Goal: Task Accomplishment & Management: Use online tool/utility

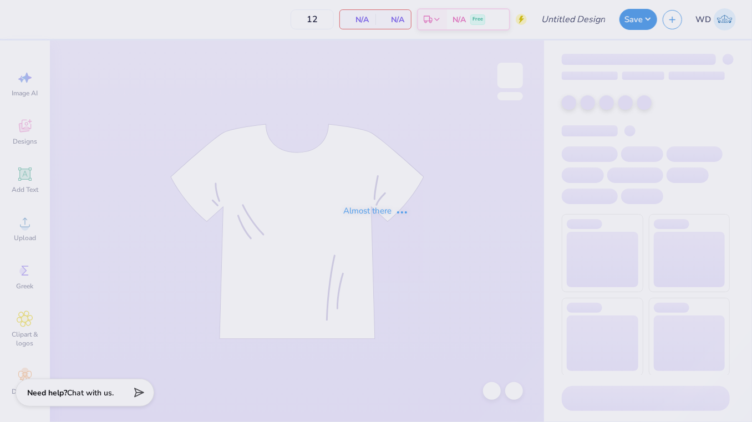
type input "SCGA"
type input "110"
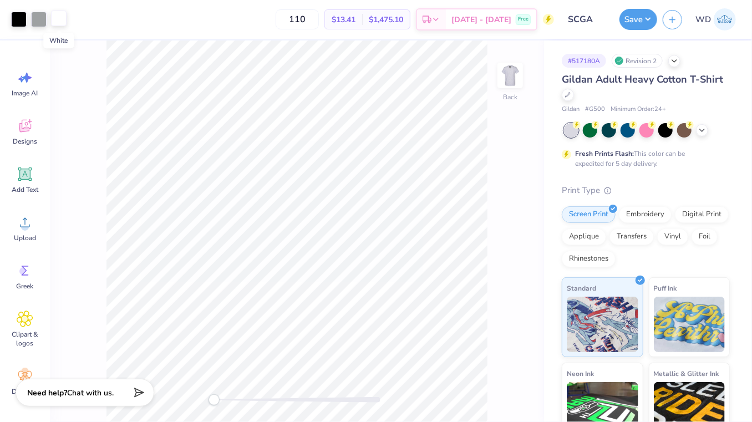
click at [57, 18] on div at bounding box center [59, 19] width 16 height 16
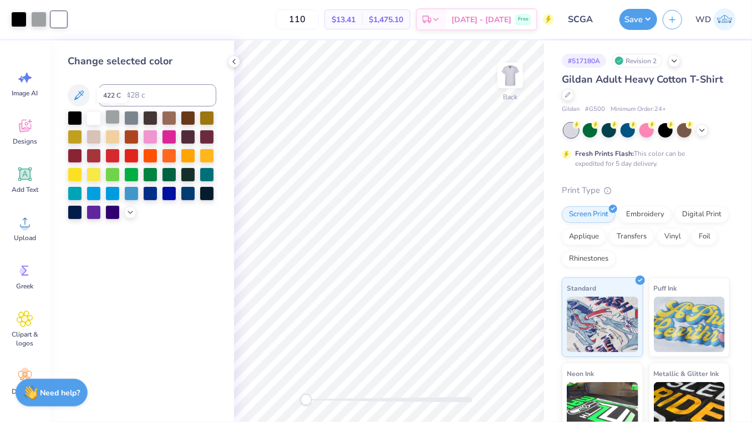
click at [111, 119] on div at bounding box center [112, 117] width 14 height 14
click at [133, 114] on div at bounding box center [131, 117] width 14 height 14
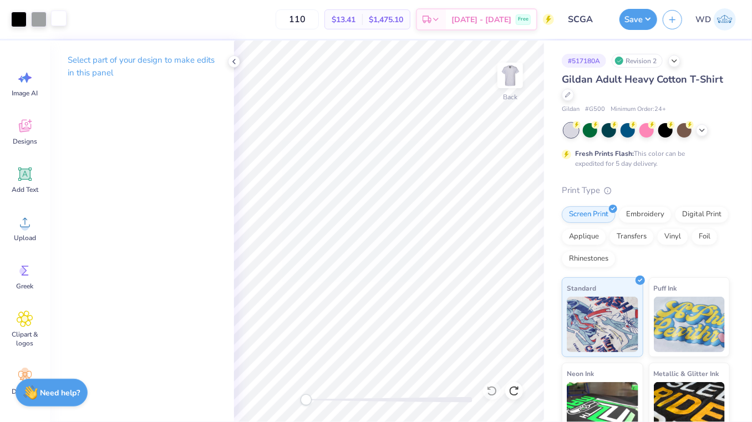
click at [61, 22] on div at bounding box center [59, 19] width 16 height 16
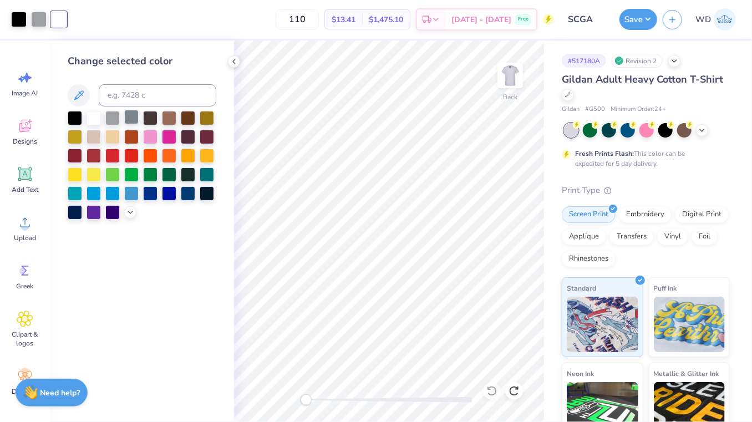
click at [129, 120] on div at bounding box center [131, 117] width 14 height 14
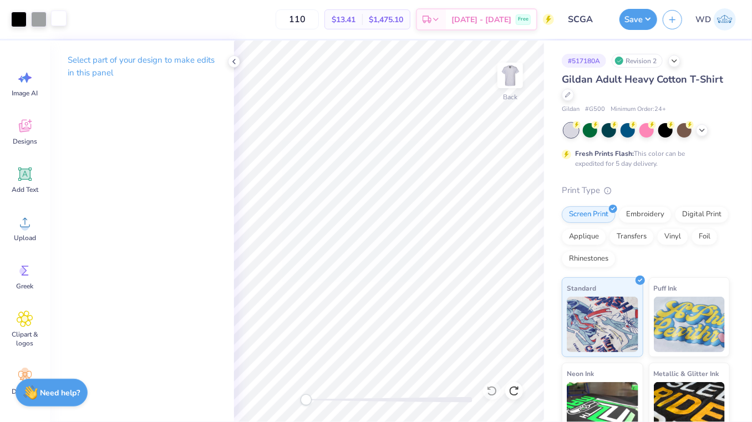
click at [62, 18] on div at bounding box center [59, 19] width 16 height 16
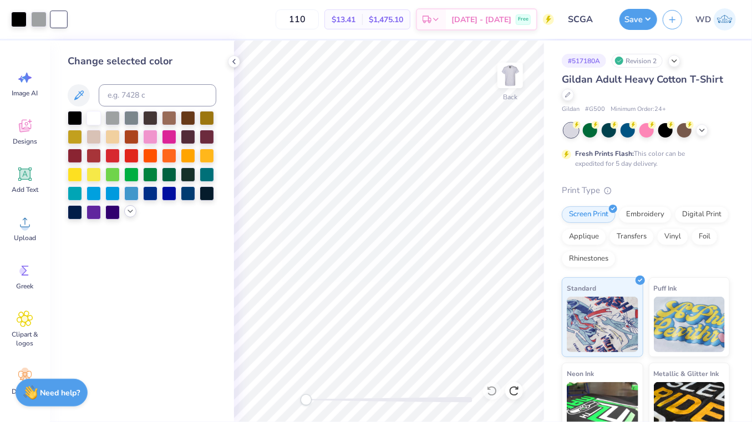
click at [131, 211] on icon at bounding box center [130, 211] width 9 height 9
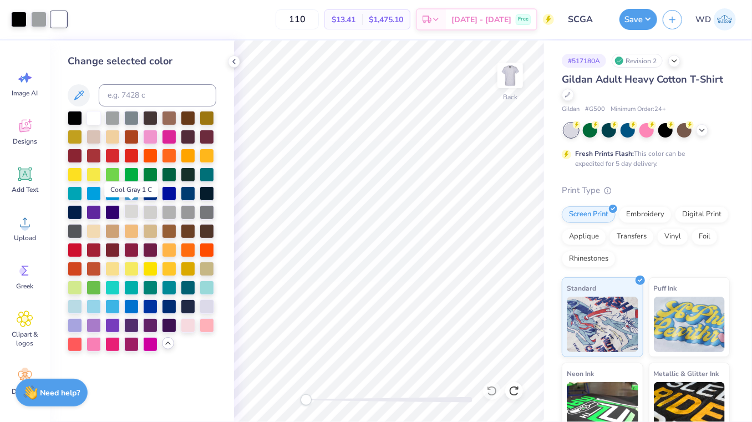
click at [136, 213] on div at bounding box center [131, 211] width 14 height 14
click at [148, 212] on div at bounding box center [150, 211] width 14 height 14
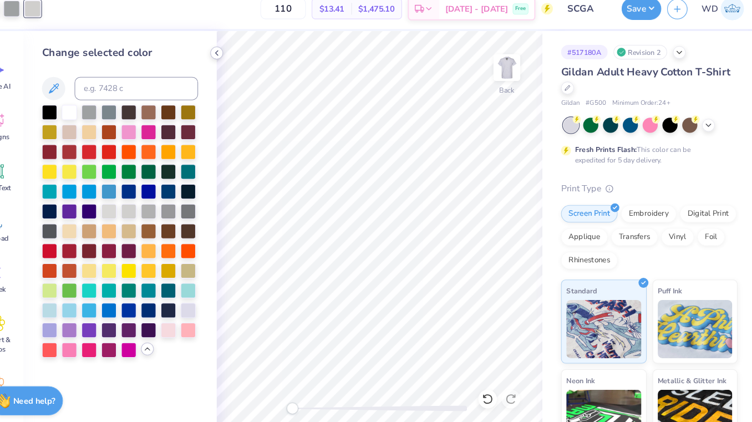
click at [235, 60] on polyline at bounding box center [234, 61] width 2 height 4
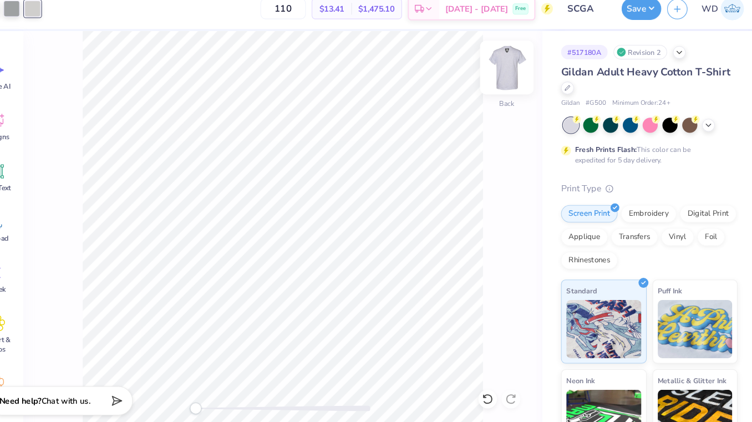
click at [505, 88] on img at bounding box center [510, 75] width 44 height 44
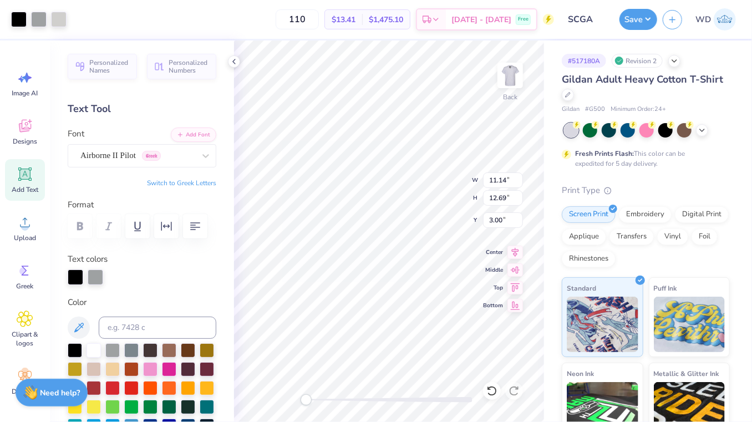
type input "3.93"
type input "4.48"
click at [236, 63] on icon at bounding box center [234, 61] width 9 height 9
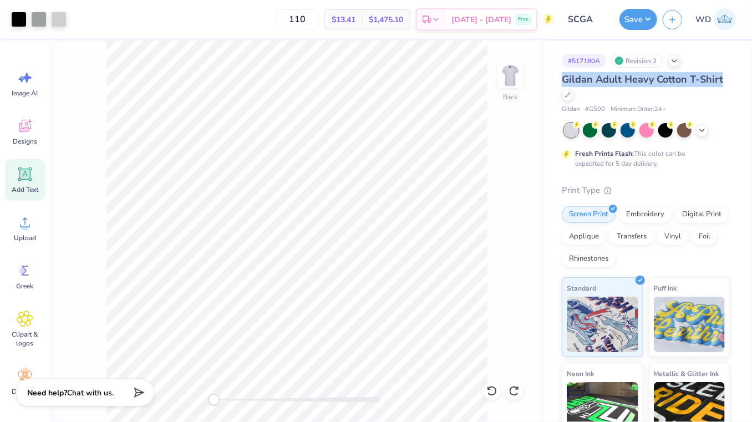
drag, startPoint x: 562, startPoint y: 81, endPoint x: 721, endPoint y: 80, distance: 159.2
click at [721, 80] on span "Gildan Adult Heavy Cotton T-Shirt" at bounding box center [642, 79] width 161 height 13
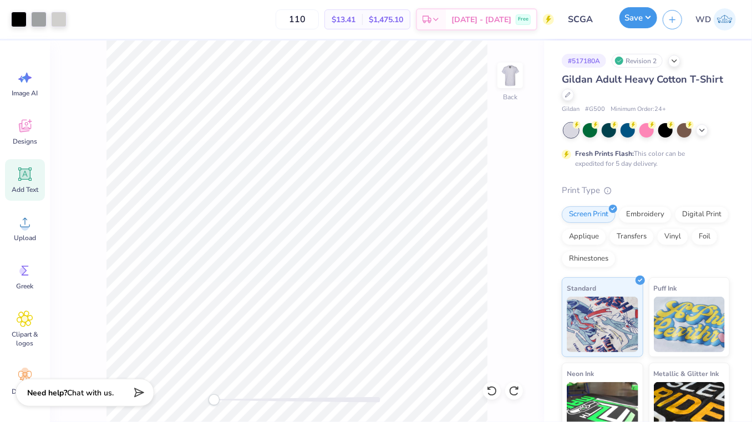
click at [637, 18] on button "Save" at bounding box center [639, 17] width 38 height 21
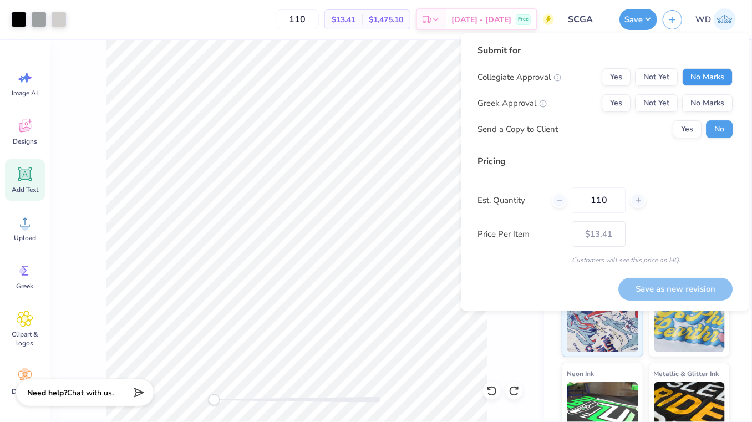
click at [692, 71] on button "No Marks" at bounding box center [707, 77] width 50 height 18
click at [613, 90] on div "Collegiate Approval Yes Not Yet No Marks Greek Approval Yes Not Yet No Marks Se…" at bounding box center [605, 103] width 255 height 70
click at [613, 101] on button "Yes" at bounding box center [616, 103] width 29 height 18
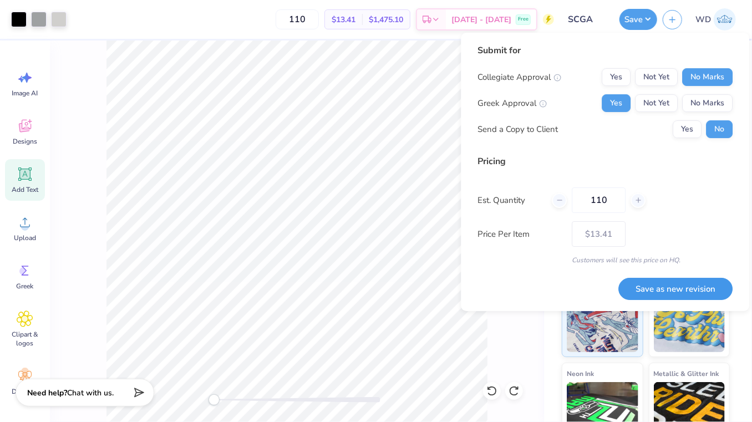
click at [683, 288] on button "Save as new revision" at bounding box center [675, 289] width 114 height 22
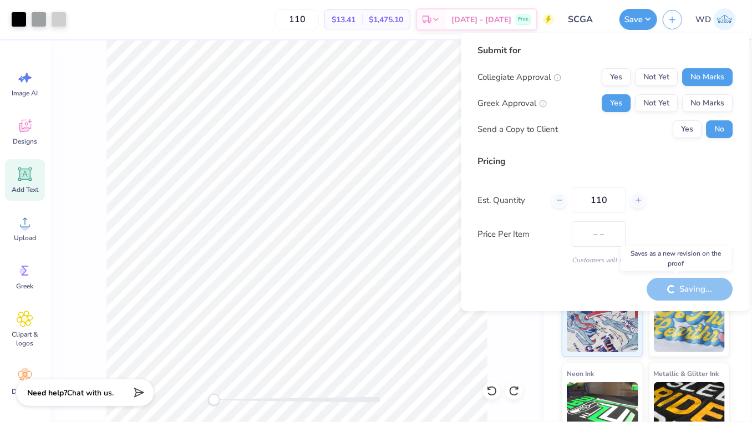
type input "$13.41"
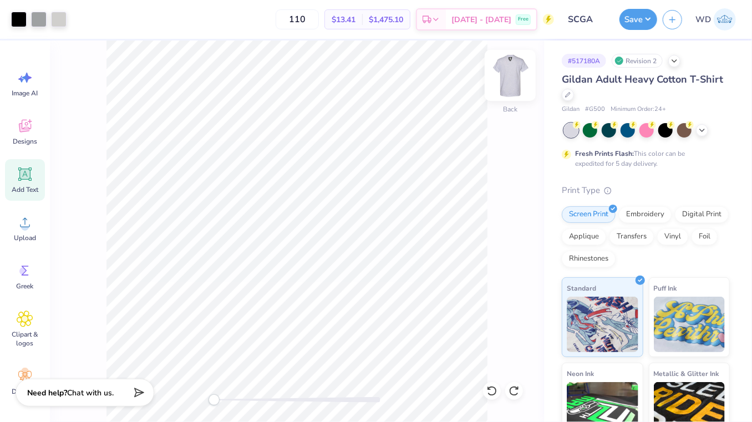
click at [503, 77] on img at bounding box center [510, 75] width 44 height 44
click at [63, 19] on div at bounding box center [59, 19] width 16 height 16
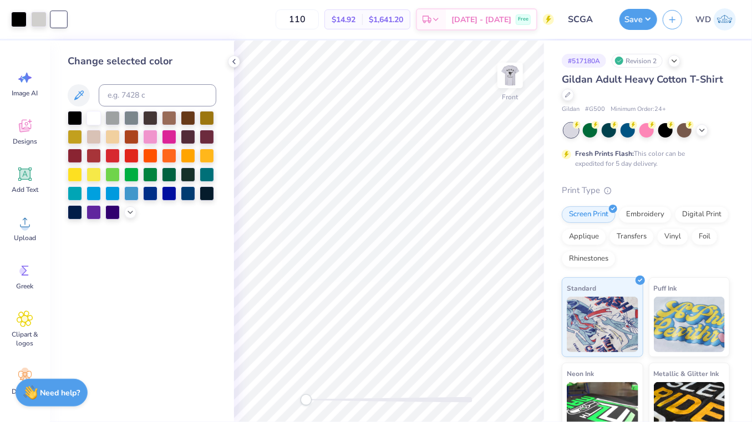
click at [126, 205] on div at bounding box center [142, 165] width 149 height 109
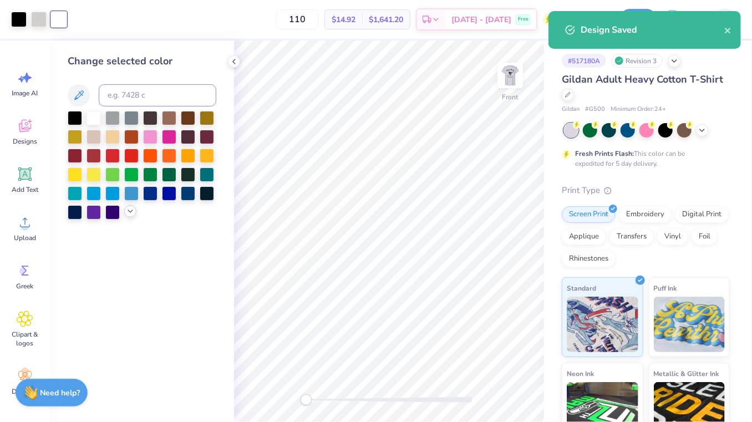
click at [128, 212] on icon at bounding box center [130, 211] width 9 height 9
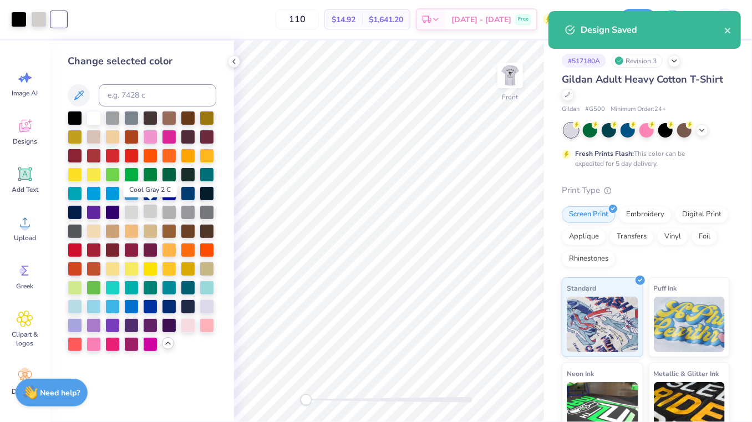
click at [150, 215] on div at bounding box center [150, 211] width 14 height 14
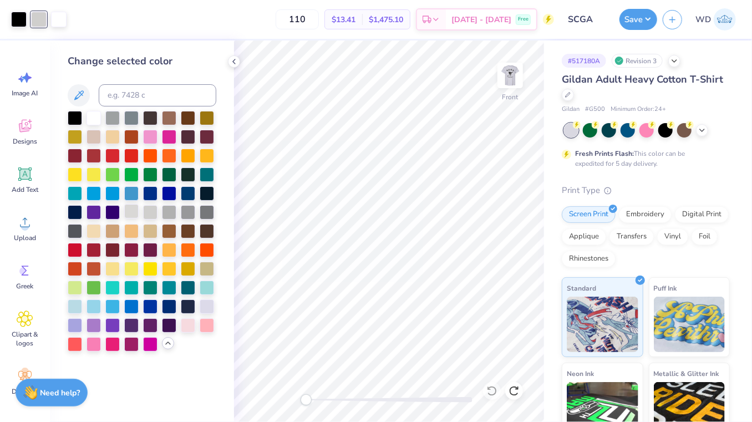
click at [131, 212] on div at bounding box center [131, 211] width 14 height 14
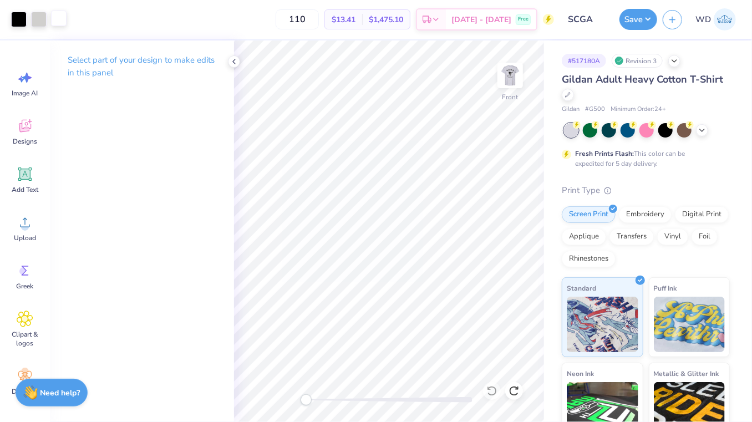
click at [58, 22] on div at bounding box center [59, 19] width 16 height 16
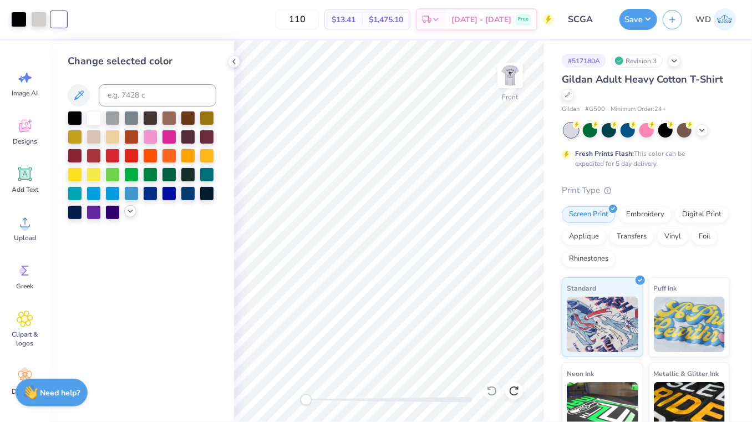
click at [131, 211] on icon at bounding box center [130, 211] width 9 height 9
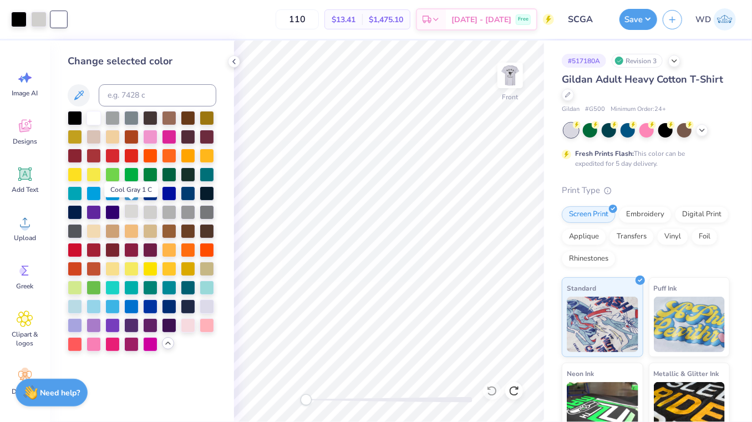
click at [130, 216] on div at bounding box center [131, 211] width 14 height 14
click at [235, 64] on icon at bounding box center [234, 61] width 9 height 9
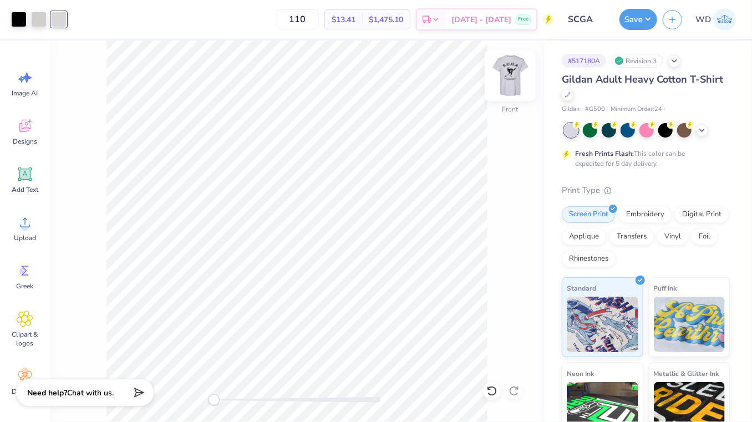
click at [507, 81] on img at bounding box center [510, 75] width 44 height 44
click at [637, 17] on button "Save" at bounding box center [639, 17] width 38 height 21
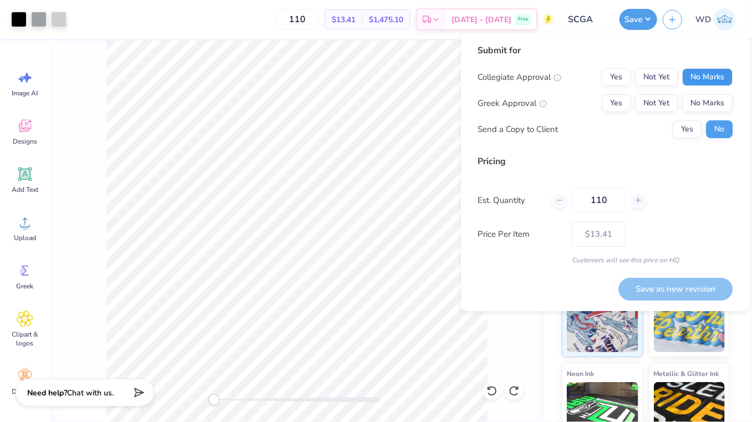
click at [699, 75] on button "No Marks" at bounding box center [707, 77] width 50 height 18
click at [623, 99] on button "Yes" at bounding box center [616, 103] width 29 height 18
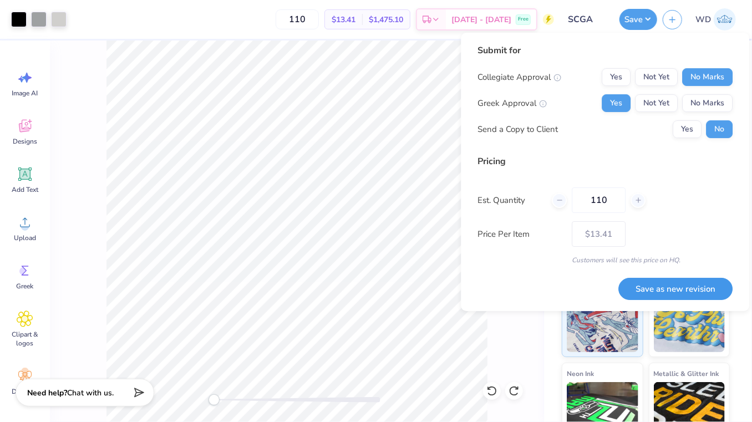
click at [669, 287] on button "Save as new revision" at bounding box center [675, 289] width 114 height 22
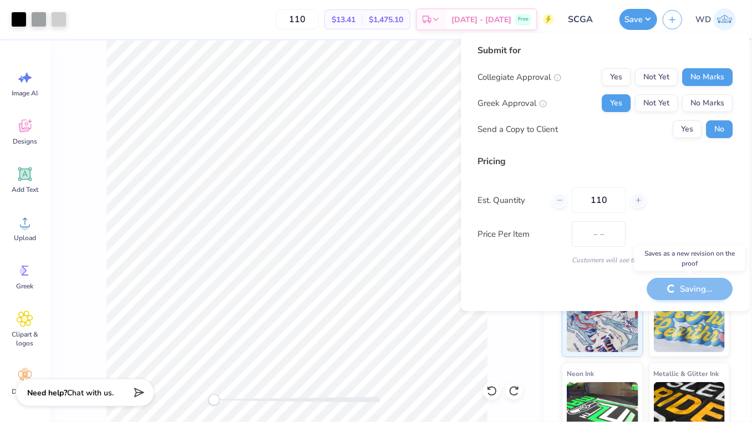
type input "$13.41"
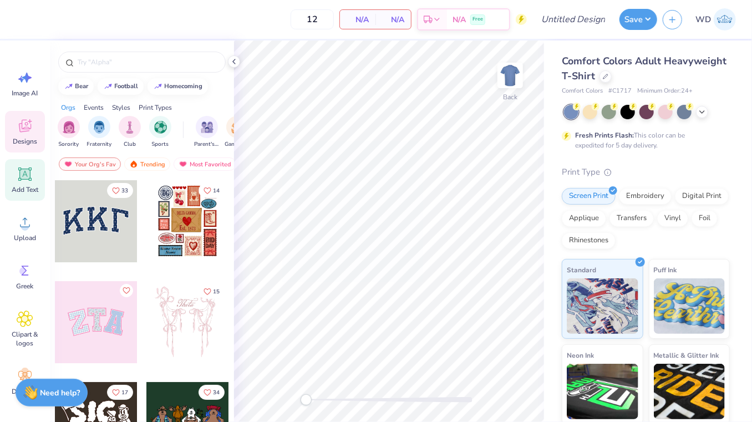
click at [27, 180] on icon at bounding box center [25, 174] width 17 height 17
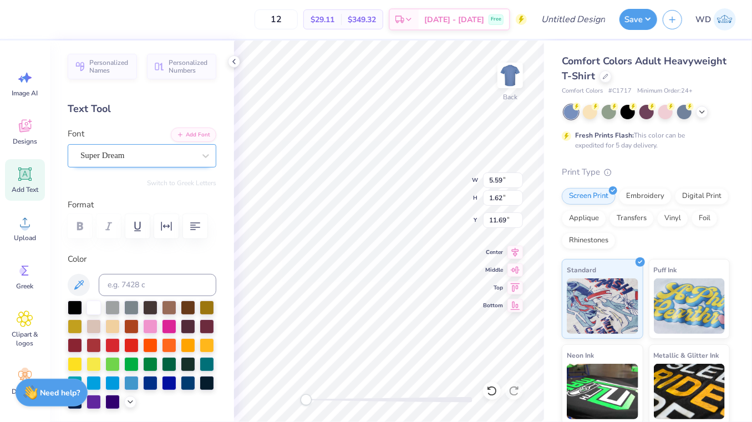
click at [168, 153] on div "Super Dream" at bounding box center [137, 155] width 116 height 17
type input "Black [PERSON_NAME]"
drag, startPoint x: 141, startPoint y: 154, endPoint x: 45, endPoint y: 149, distance: 96.7
click at [45, 148] on div "12 $29.11 Per Item $349.32 Total Est. Delivery [DATE] - [DATE] Free Design Titl…" at bounding box center [376, 211] width 752 height 422
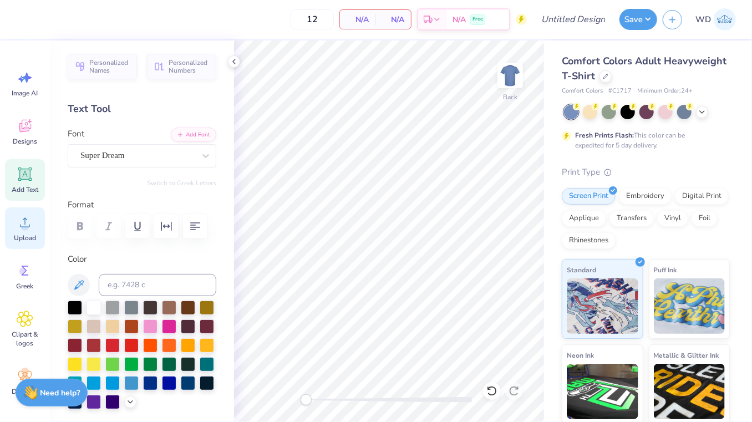
click at [26, 225] on circle at bounding box center [25, 227] width 8 height 8
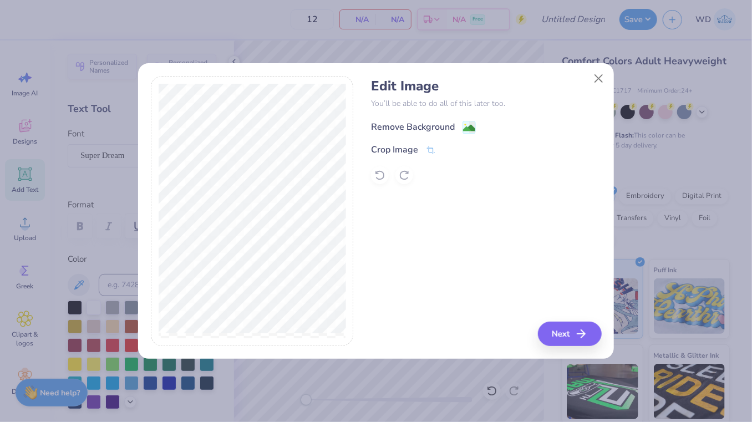
click at [465, 126] on image at bounding box center [469, 128] width 12 height 12
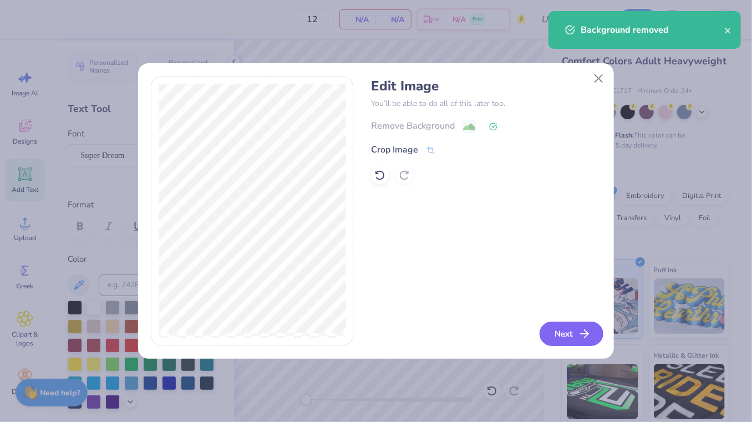
click at [556, 331] on button "Next" at bounding box center [572, 334] width 64 height 24
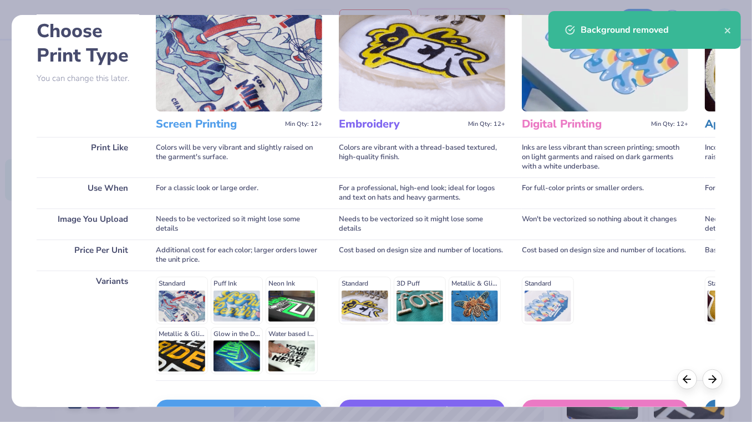
scroll to position [130, 0]
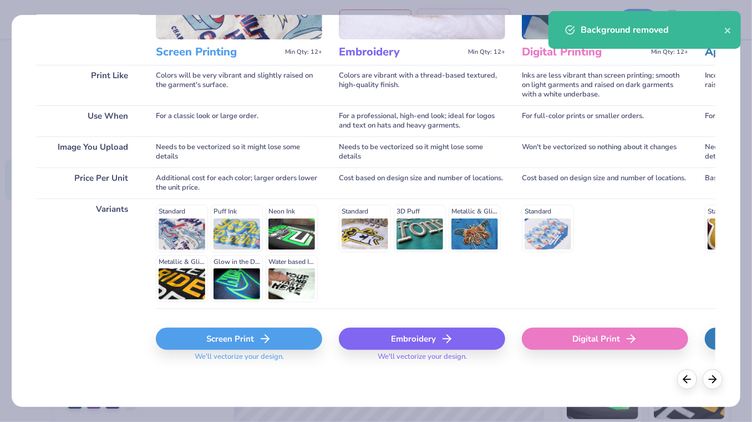
click at [231, 339] on div "Screen Print" at bounding box center [239, 339] width 166 height 22
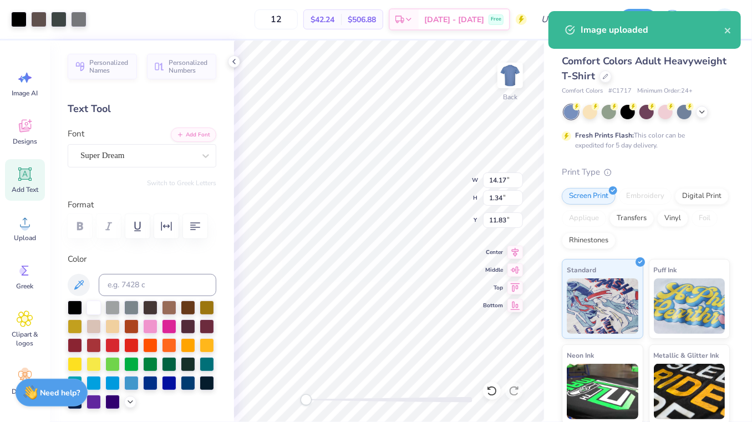
type input "7.79"
type input "0.74"
type input "12.43"
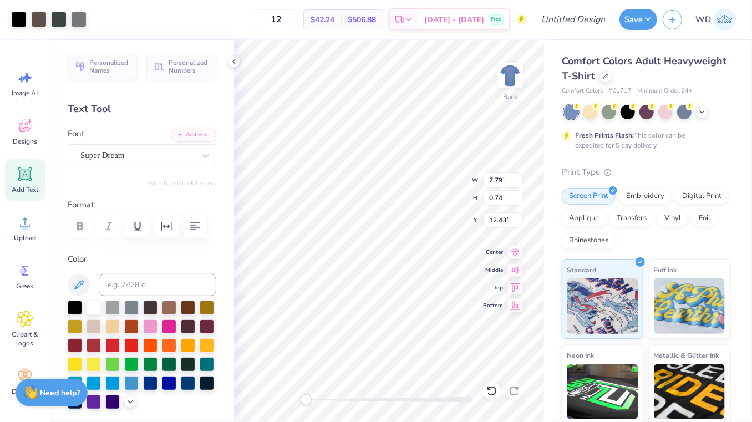
type input "9.60"
type input "0.91"
type input "12.26"
click at [23, 231] on div "Upload" at bounding box center [25, 228] width 40 height 42
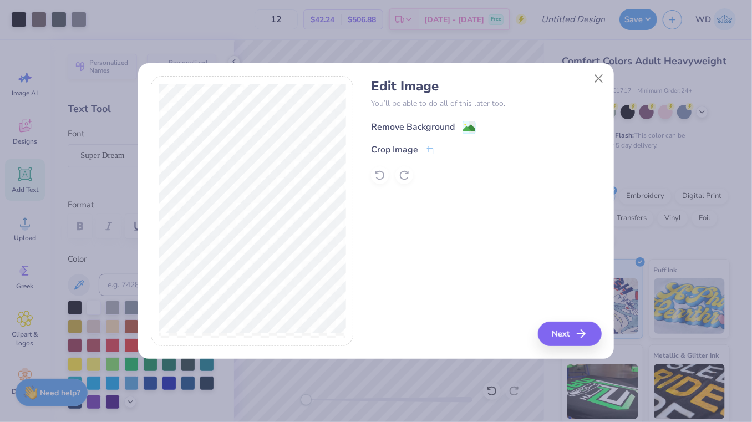
click at [471, 130] on image at bounding box center [469, 128] width 12 height 12
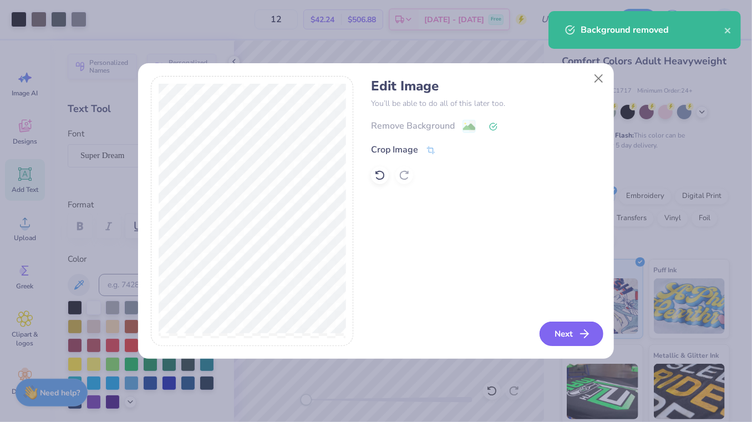
click at [560, 334] on button "Next" at bounding box center [572, 334] width 64 height 24
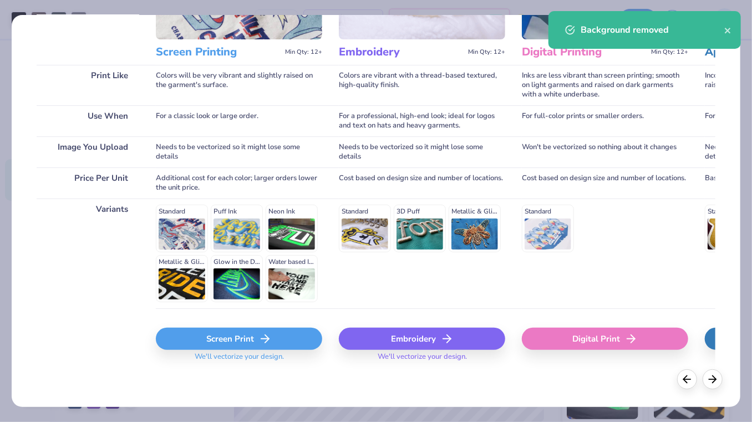
click at [224, 338] on div "Screen Print" at bounding box center [239, 339] width 166 height 22
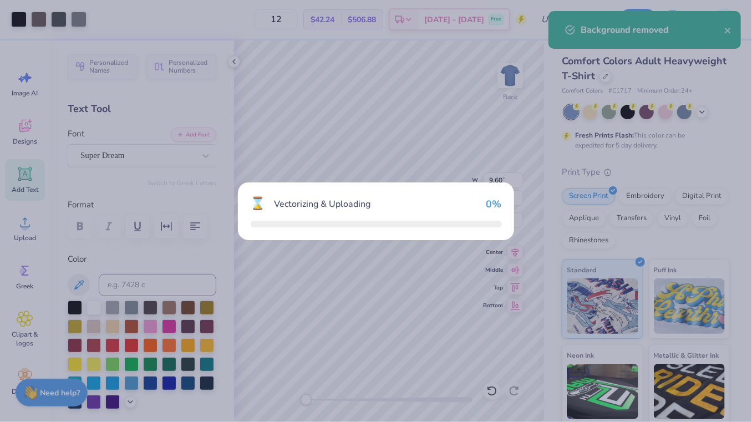
type input "7.87"
type input "4.63"
type input "10.19"
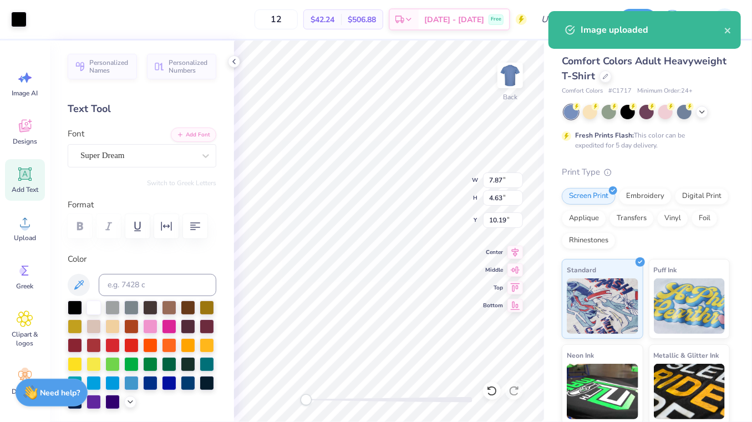
type input "3.97"
type input "2.33"
type input "12.48"
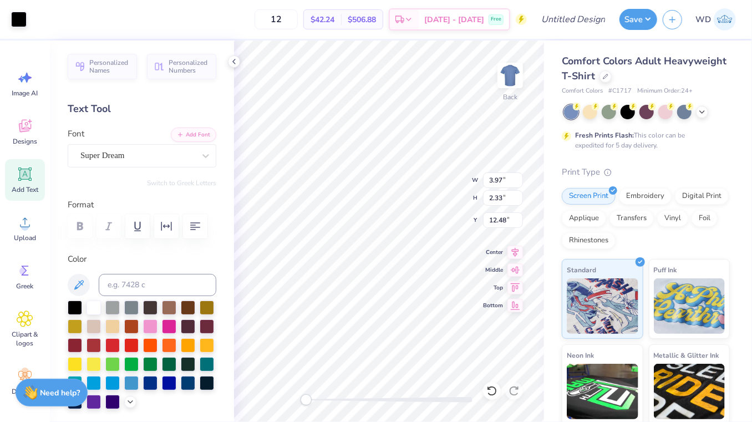
type input "2.42"
type input "1.42"
click at [238, 63] on icon at bounding box center [234, 61] width 9 height 9
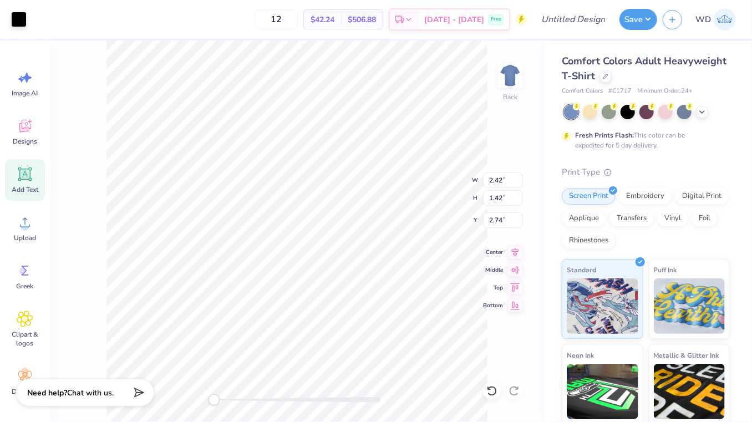
click at [21, 33] on div "Art colors" at bounding box center [13, 19] width 27 height 39
click at [22, 13] on div at bounding box center [19, 19] width 16 height 16
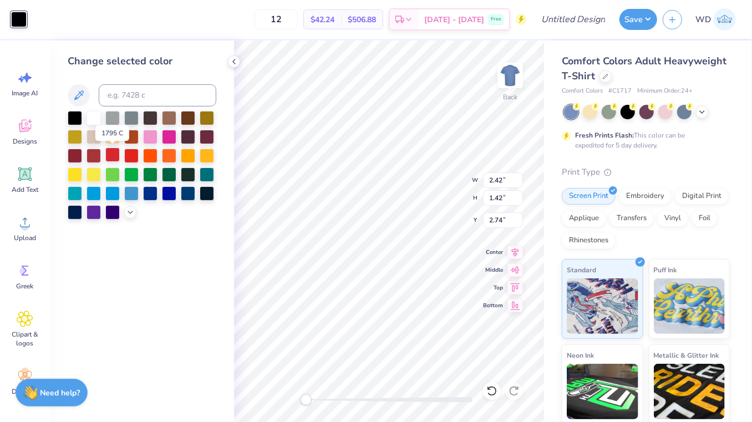
click at [111, 156] on div at bounding box center [112, 155] width 14 height 14
type input "3.00"
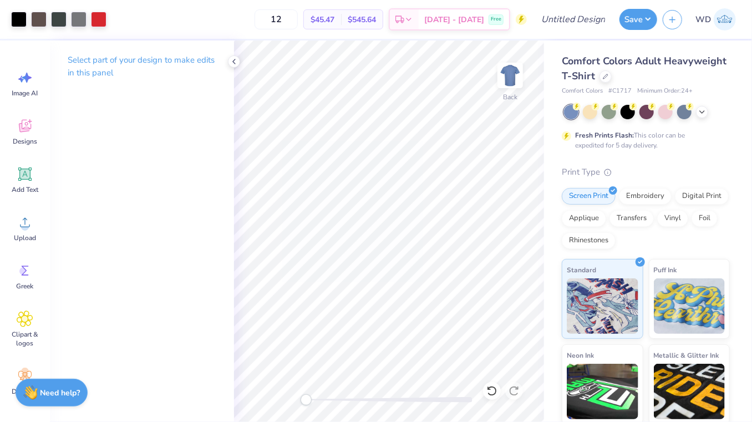
click at [702, 119] on div "Fresh Prints Flash: This color can be expedited for 5 day delivery." at bounding box center [646, 127] width 168 height 45
click at [702, 118] on div at bounding box center [647, 112] width 166 height 14
click at [702, 111] on icon at bounding box center [702, 110] width 9 height 9
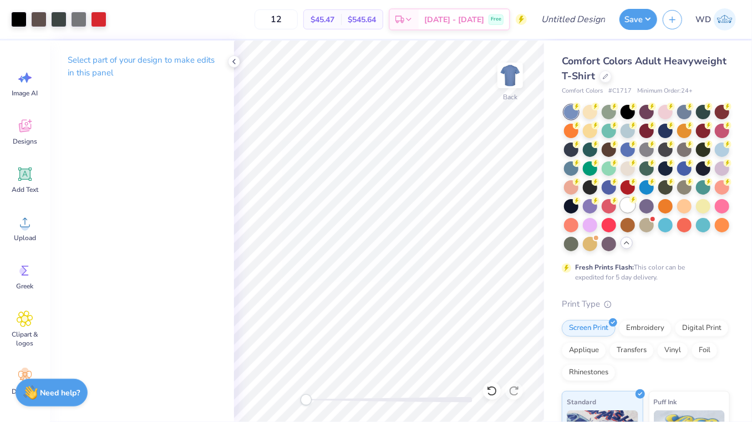
click at [635, 206] on div at bounding box center [628, 205] width 14 height 14
click at [236, 67] on div at bounding box center [234, 61] width 12 height 12
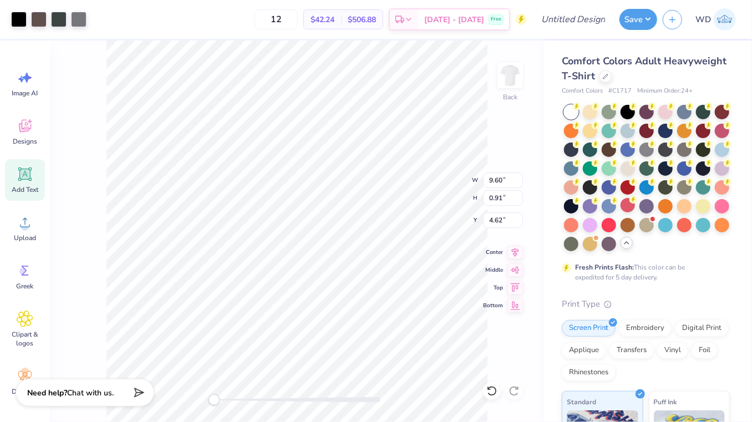
click at [32, 181] on icon at bounding box center [25, 174] width 17 height 17
type input "5.59"
type input "1.62"
type input "11.69"
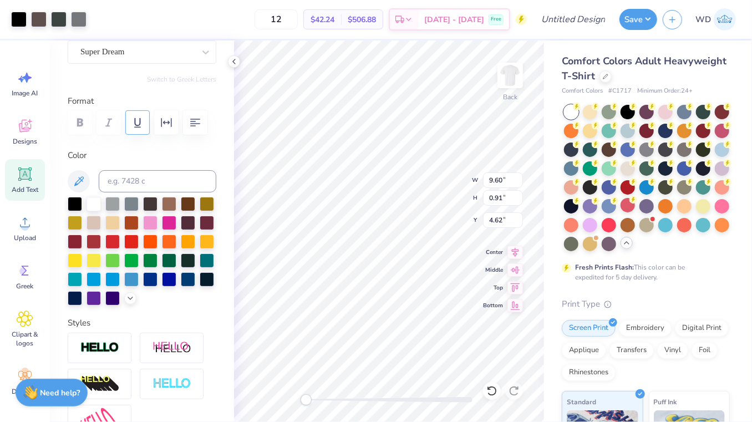
scroll to position [222, 0]
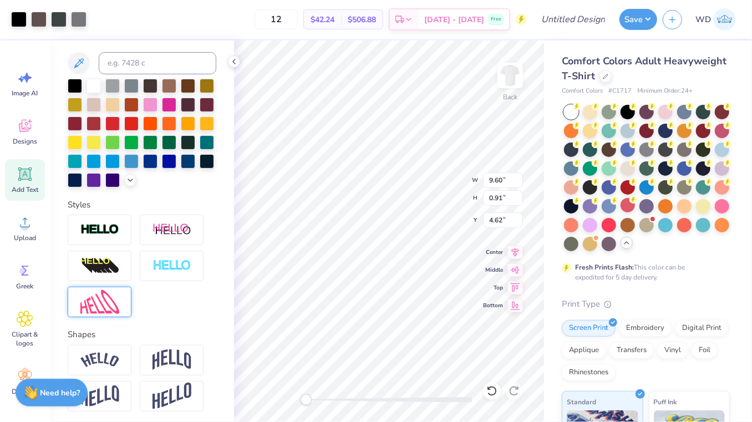
click at [114, 299] on img at bounding box center [99, 302] width 39 height 24
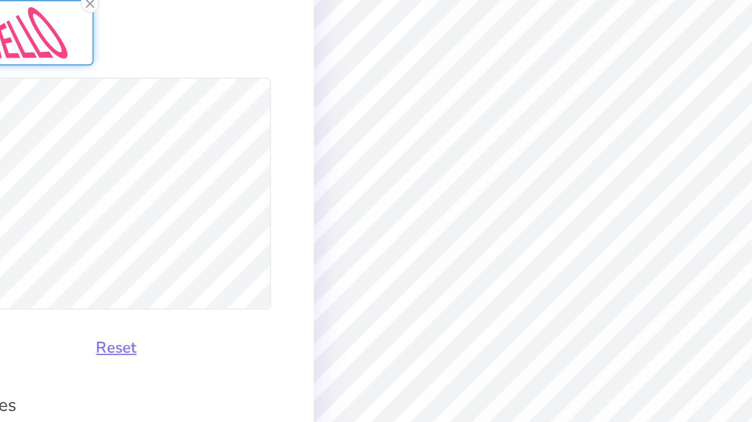
scroll to position [360, 0]
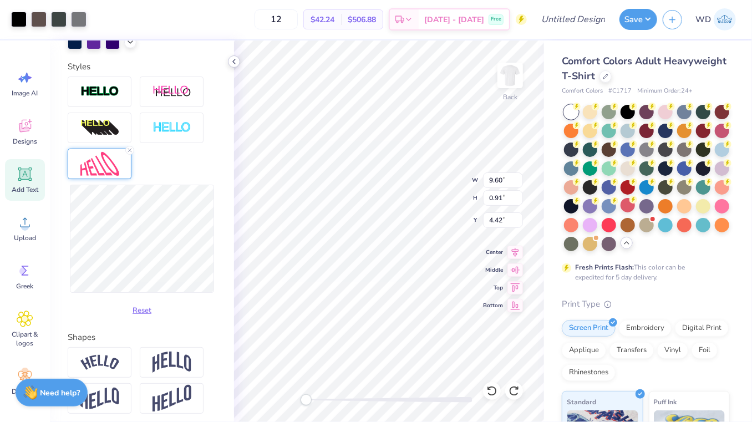
click at [235, 58] on icon at bounding box center [234, 61] width 9 height 9
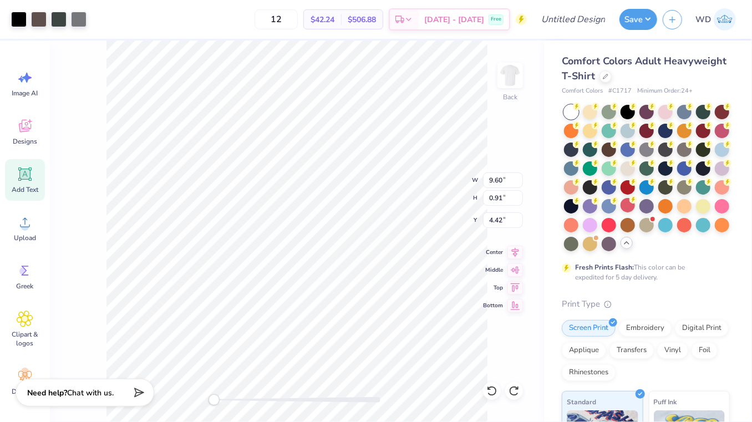
type input "7.79"
type input "0.74"
type input "4.60"
type input "5.17"
type input "0.49"
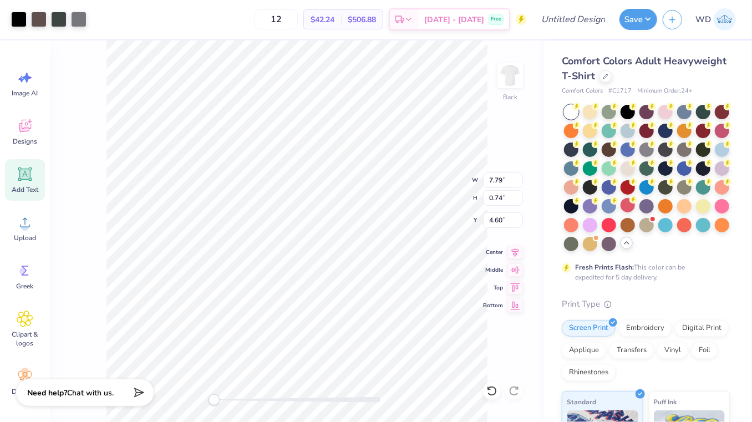
type input "4.84"
click at [310, 298] on li "Group" at bounding box center [318, 301] width 87 height 22
type input "7.41"
type input "0.70"
type input "4.85"
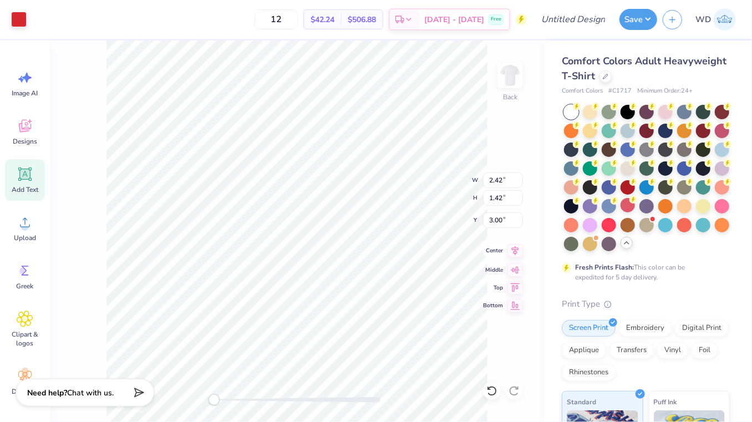
click at [516, 251] on icon at bounding box center [515, 250] width 16 height 13
type input "2.97"
type input "1.75"
type input "2.68"
click at [513, 251] on icon at bounding box center [515, 250] width 16 height 13
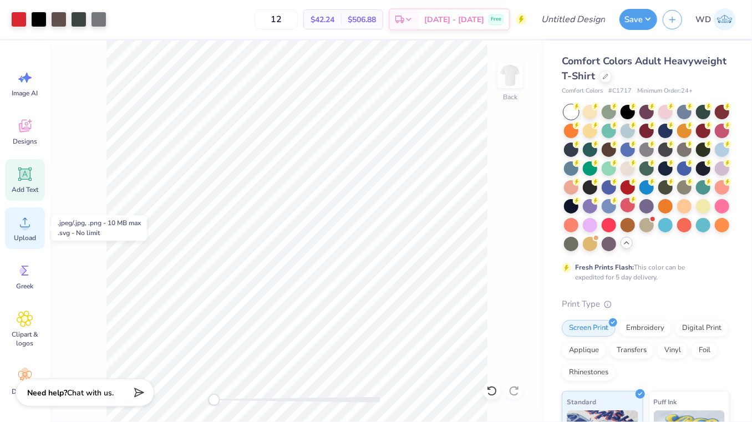
click at [27, 226] on icon at bounding box center [25, 222] width 10 height 9
click at [508, 87] on img at bounding box center [510, 75] width 44 height 44
click at [28, 232] on div "Upload" at bounding box center [25, 228] width 40 height 42
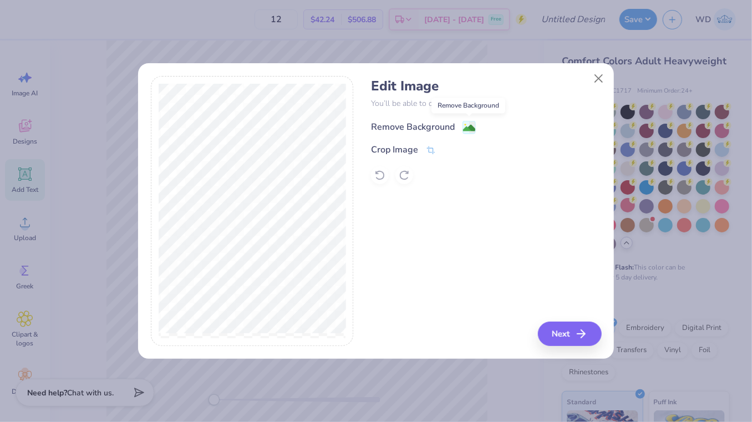
click at [470, 124] on image at bounding box center [469, 128] width 12 height 12
click at [593, 82] on button "Close" at bounding box center [598, 78] width 21 height 21
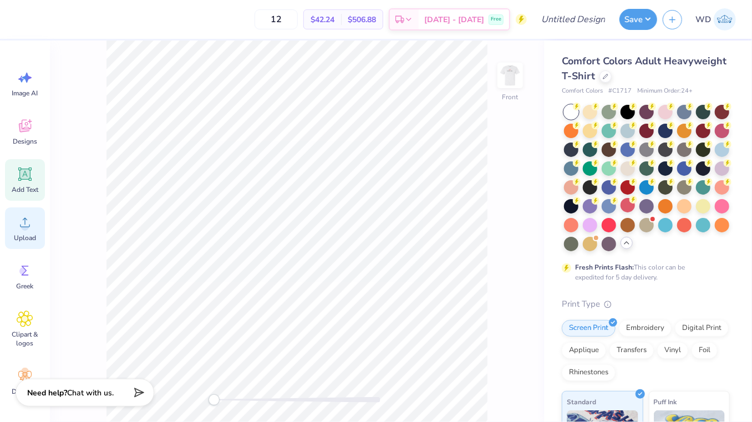
click at [18, 235] on span "Upload" at bounding box center [25, 238] width 22 height 9
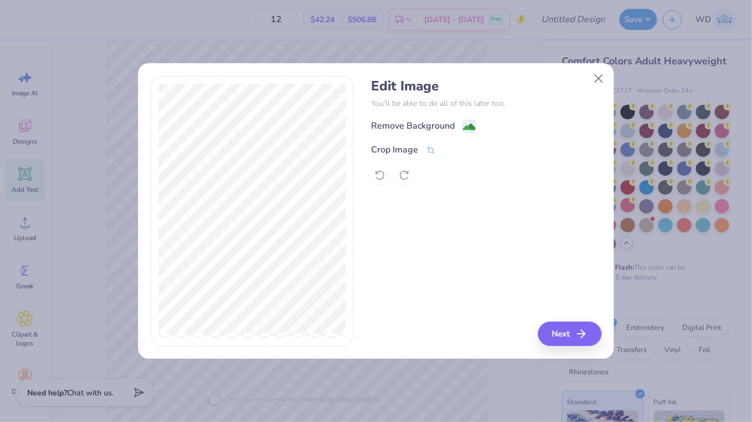
click at [475, 118] on div "Edit Image You’ll be able to do all of this later too. Remove Background Crop I…" at bounding box center [486, 131] width 230 height 106
click at [473, 131] on image at bounding box center [469, 128] width 12 height 12
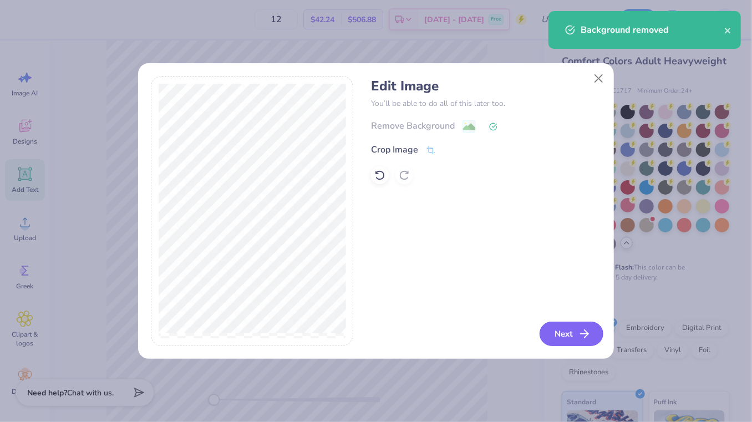
click at [568, 336] on button "Next" at bounding box center [572, 334] width 64 height 24
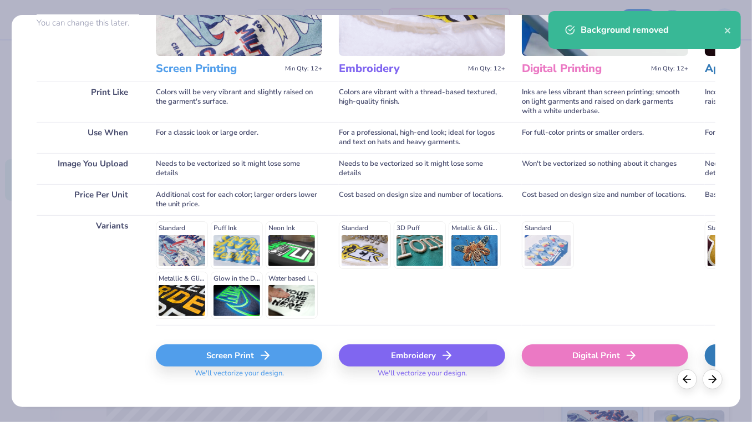
scroll to position [130, 0]
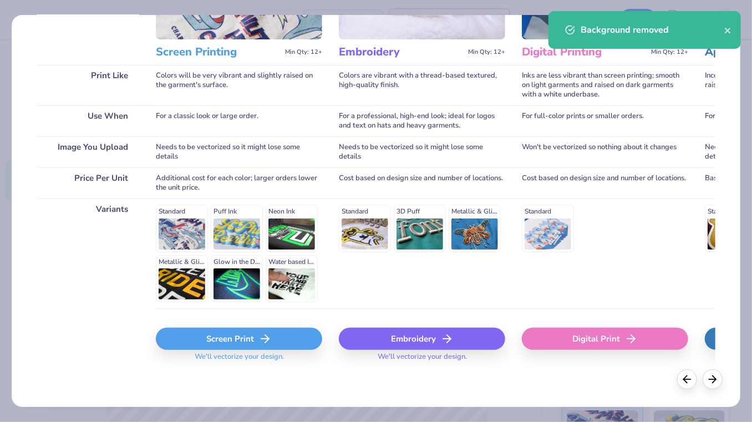
click at [270, 332] on icon at bounding box center [264, 338] width 13 height 13
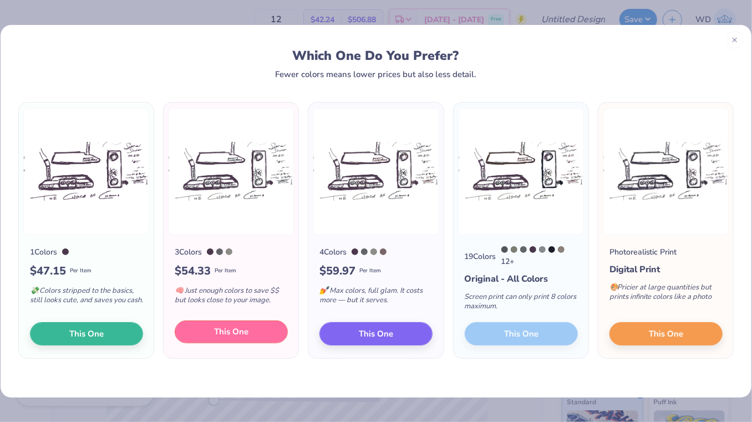
click at [206, 339] on button "This One" at bounding box center [231, 332] width 113 height 23
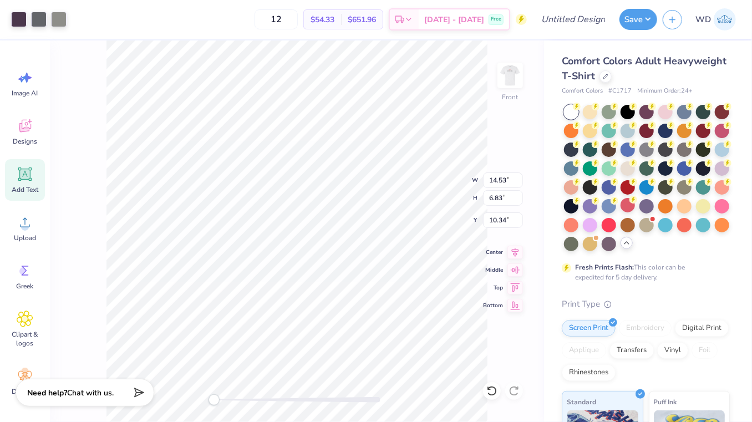
type input "12.51"
type input "5.88"
type input "11.28"
click at [313, 327] on li "Ungroup" at bounding box center [326, 323] width 87 height 22
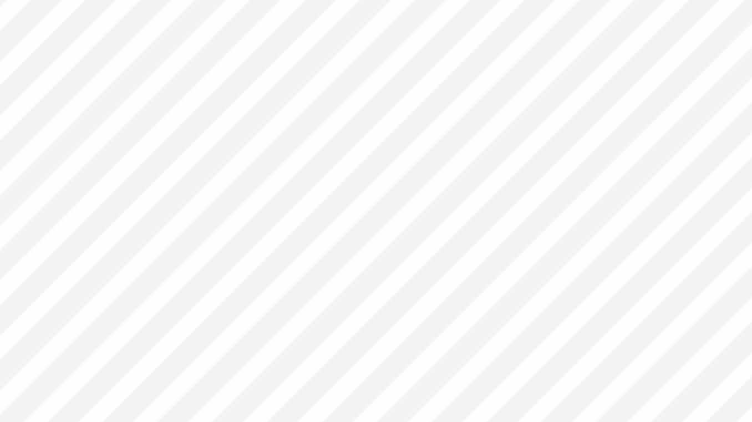
type input "9.97"
type input "5.48"
type input "3.87"
type input "9.88"
type input "3.10"
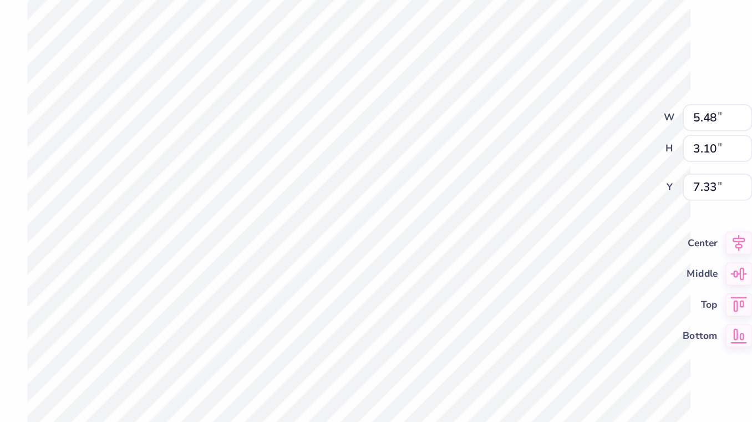
type input "5.02"
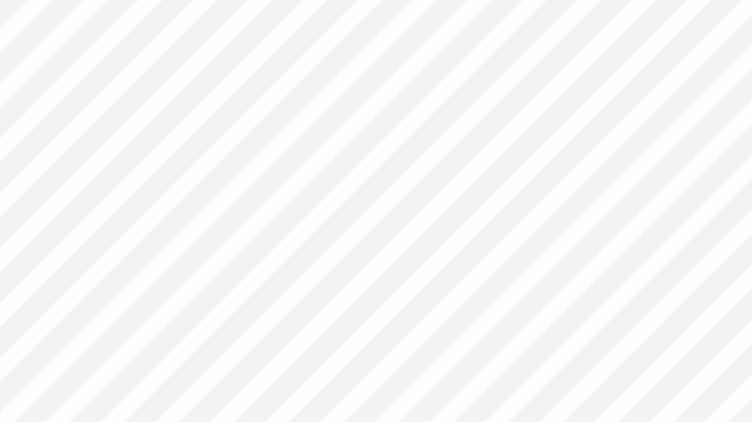
type input "1.38"
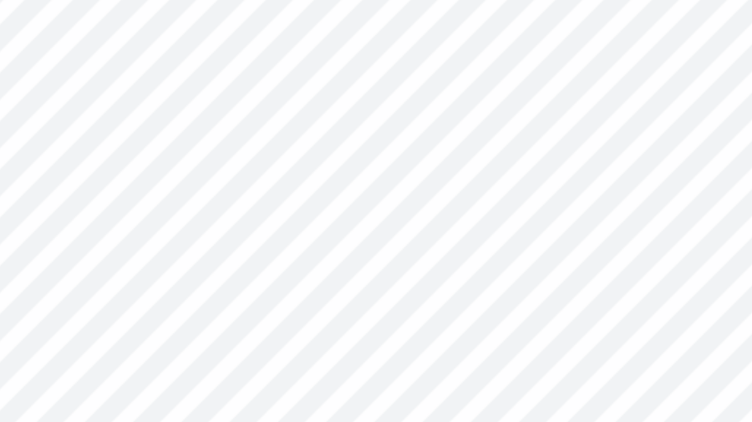
type input "12.37"
type input "5.58"
type input "3.17"
type input "11.64"
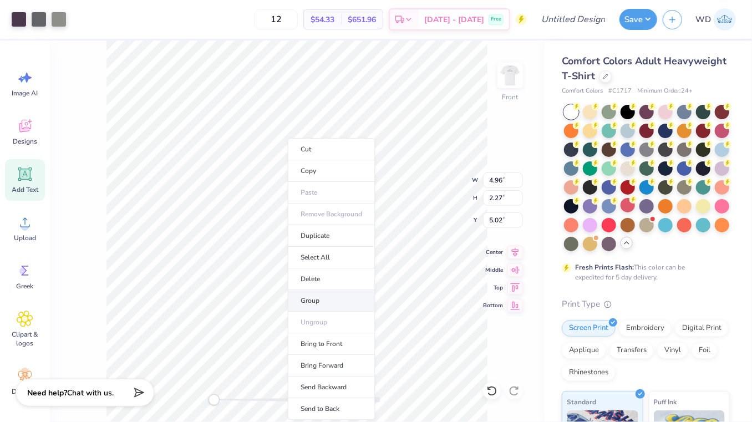
click at [315, 300] on li "Group" at bounding box center [331, 301] width 87 height 22
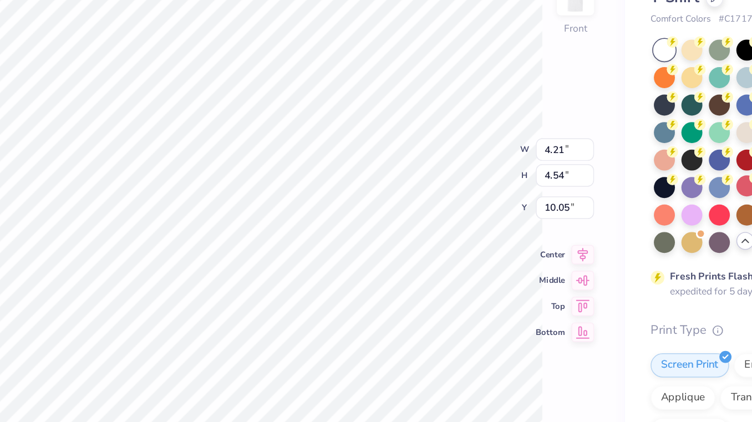
type input "6.43"
type input "9.52"
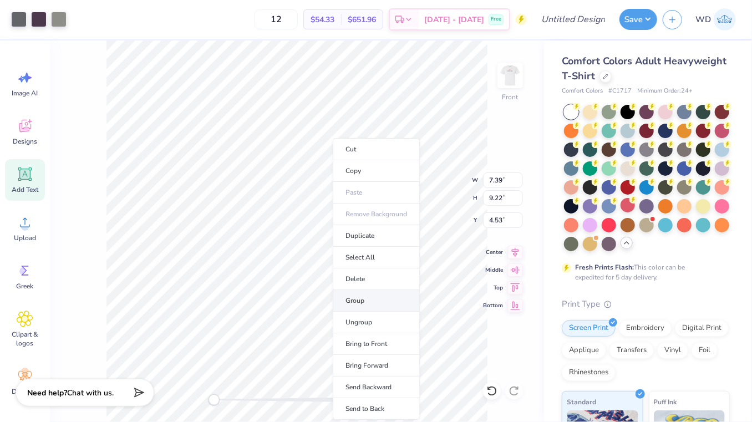
click at [361, 298] on li "Group" at bounding box center [376, 301] width 87 height 22
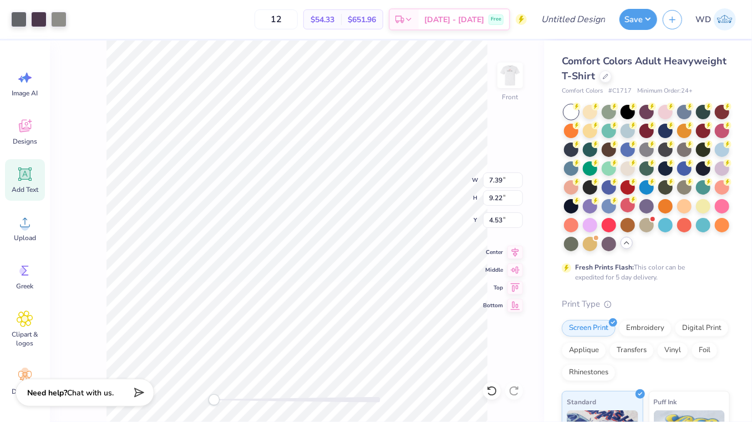
type input "9.34"
type input "11.65"
type input "1.70"
click at [12, 20] on div at bounding box center [19, 19] width 16 height 16
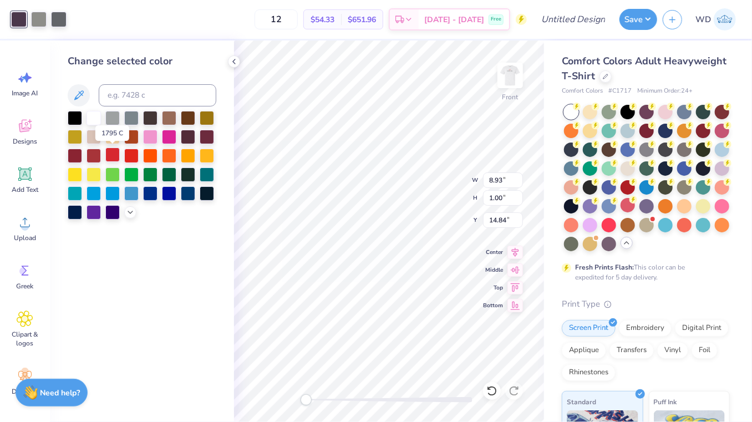
click at [111, 157] on div at bounding box center [112, 155] width 14 height 14
click at [39, 19] on div at bounding box center [39, 19] width 16 height 16
click at [113, 155] on div at bounding box center [112, 155] width 14 height 14
click at [42, 23] on div at bounding box center [39, 19] width 16 height 16
click at [116, 156] on div at bounding box center [112, 155] width 14 height 14
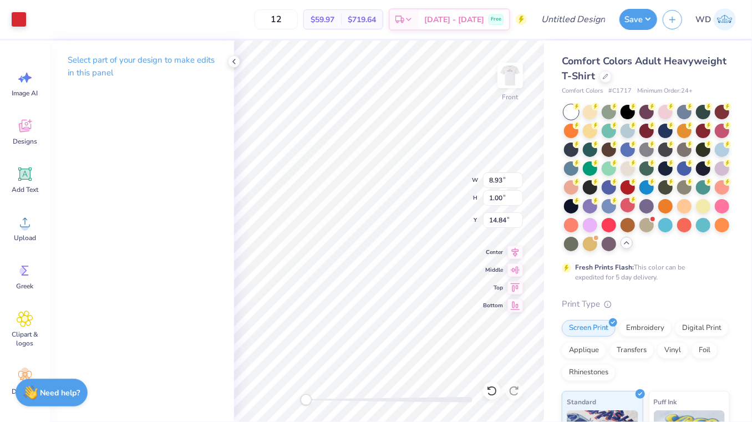
type input "11.95"
type input "1.34"
type input "14.80"
click at [513, 253] on icon at bounding box center [515, 250] width 16 height 13
type input "6.07"
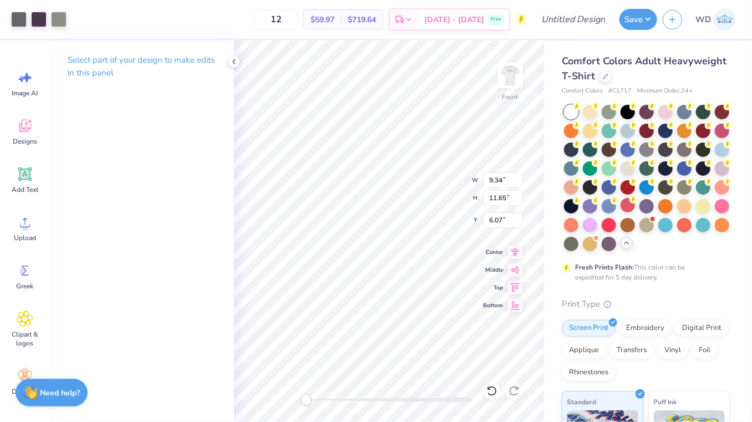
type input "11.46"
type input "14.30"
type input "3.42"
type input "17.57"
type input "9.12"
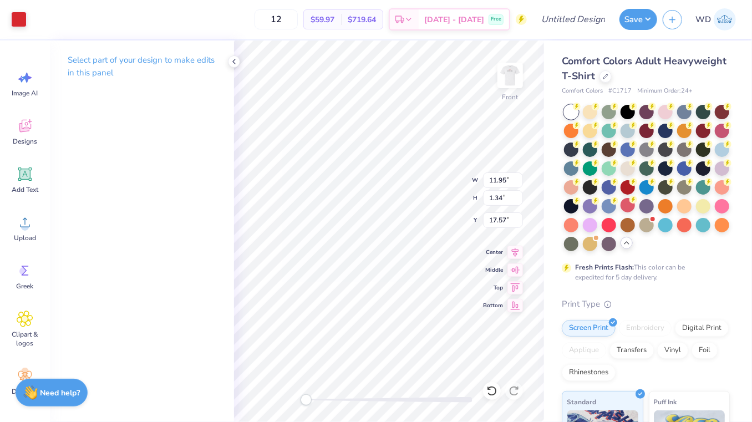
type input "1.03"
type input "17.84"
click at [505, 82] on img at bounding box center [510, 75] width 44 height 44
click at [505, 82] on img at bounding box center [510, 75] width 22 height 22
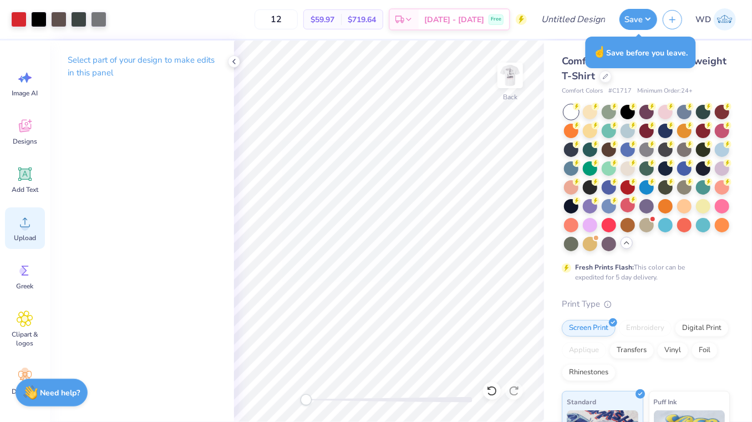
click at [28, 232] on div "Upload" at bounding box center [25, 228] width 40 height 42
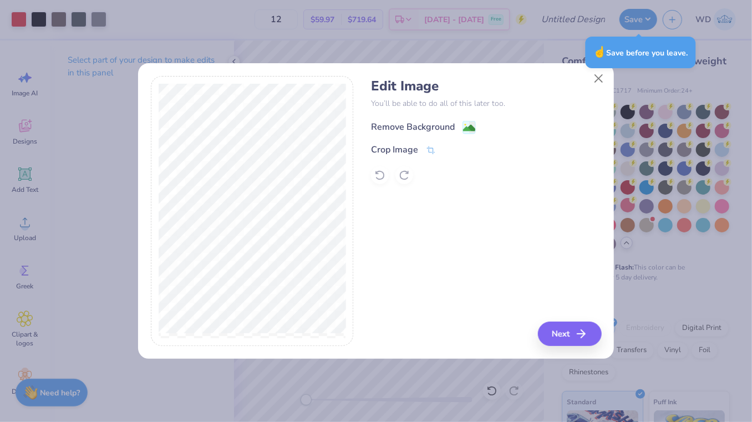
click at [469, 130] on image at bounding box center [469, 128] width 12 height 12
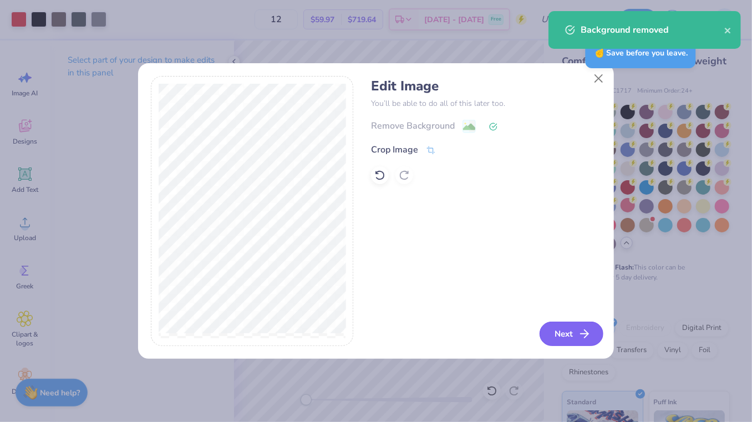
click at [561, 331] on button "Next" at bounding box center [572, 334] width 64 height 24
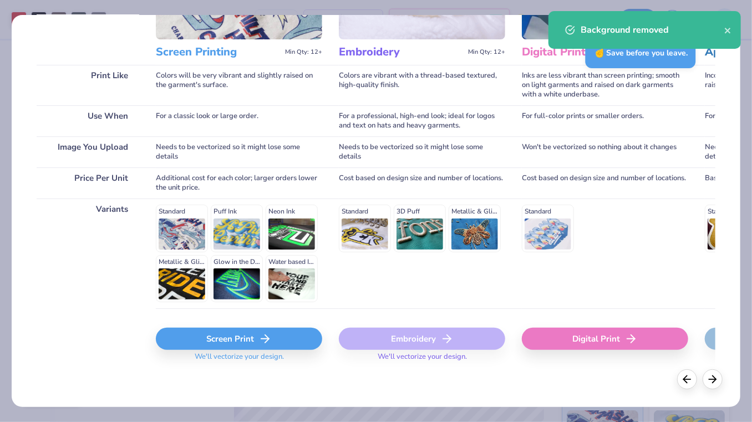
click at [273, 335] on div "Screen Print" at bounding box center [239, 339] width 166 height 22
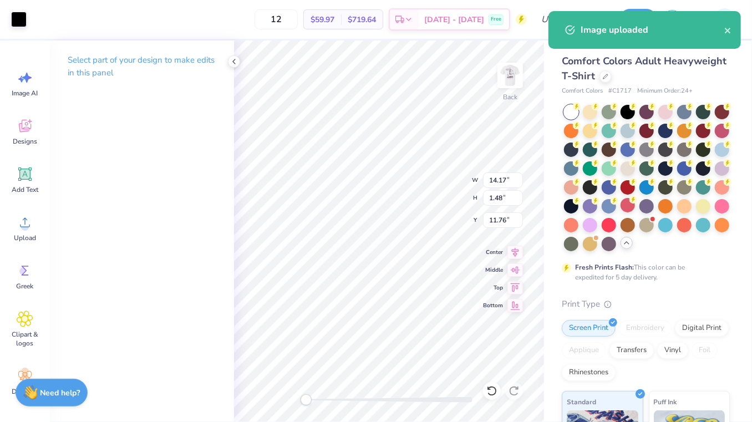
type input "7.41"
type input "0.70"
type input "4.94"
type input "14.17"
type input "1.48"
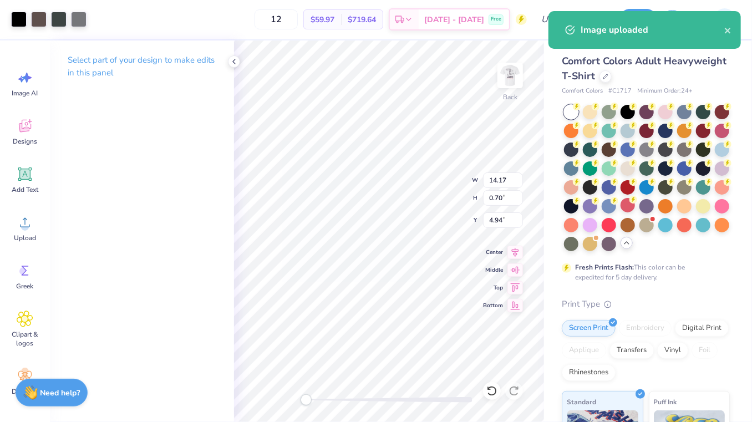
type input "11.76"
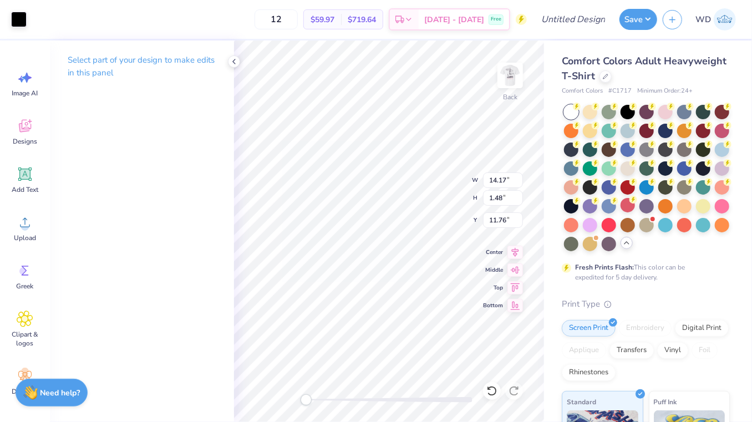
type input "10.12"
type input "1.06"
type input "12.18"
type input "7.14"
type input "0.75"
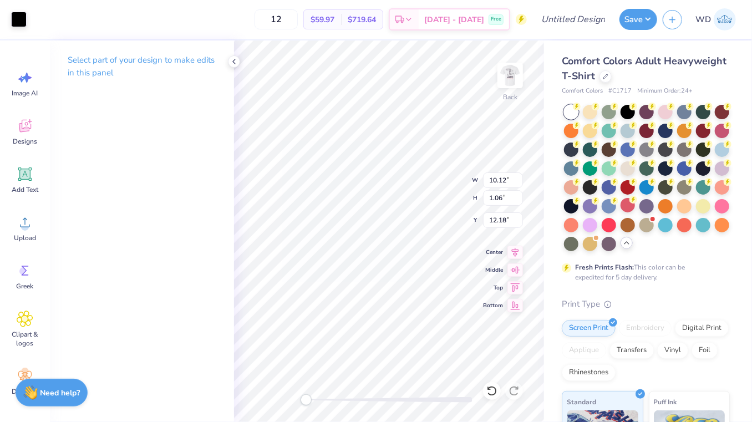
type input "5.15"
click at [512, 252] on icon at bounding box center [515, 250] width 16 height 13
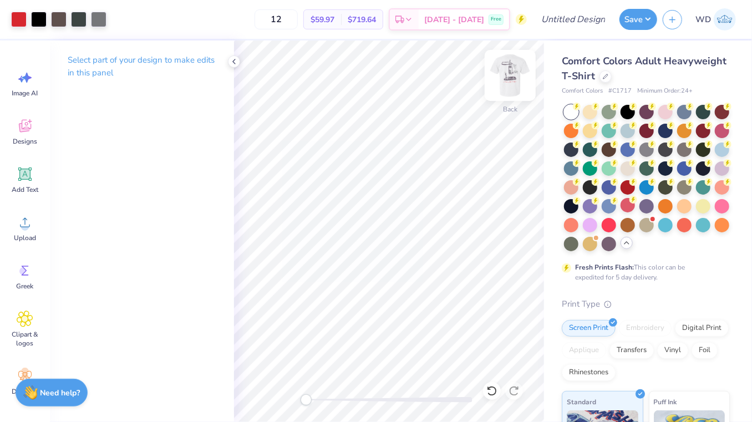
click at [509, 80] on img at bounding box center [510, 75] width 44 height 44
click at [231, 59] on icon at bounding box center [234, 61] width 9 height 9
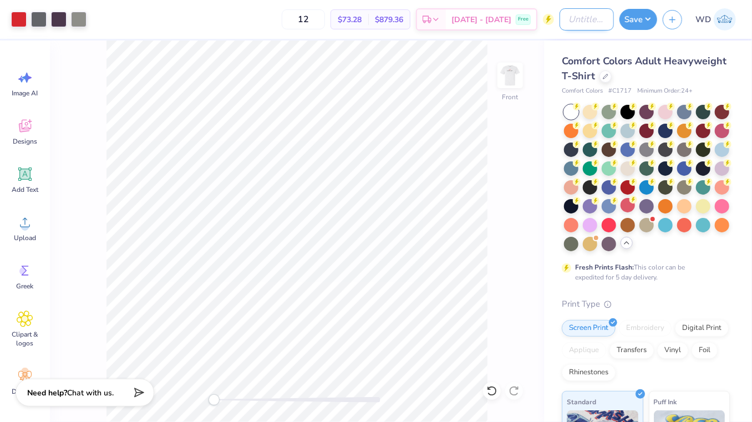
click at [560, 26] on input "Design Title" at bounding box center [587, 19] width 54 height 22
type input "SCGA SC"
click at [630, 24] on button "Save" at bounding box center [639, 17] width 38 height 21
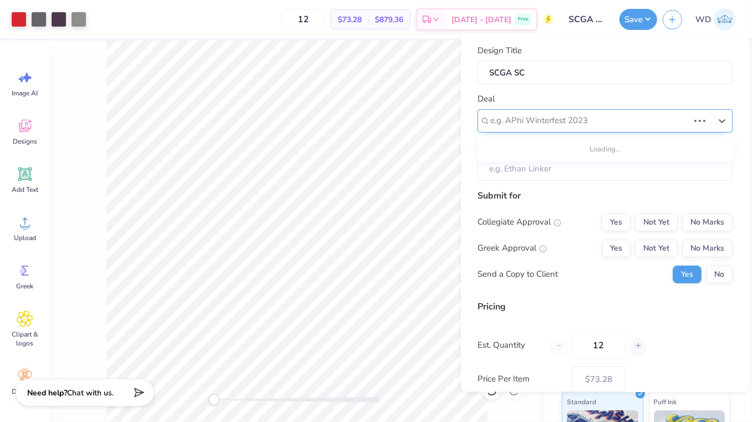
click at [626, 131] on div "e.g. APhi Winterfest 2023" at bounding box center [605, 120] width 255 height 23
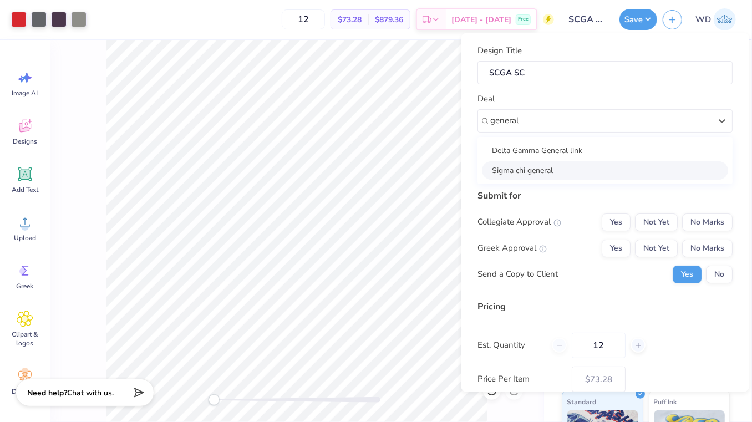
click at [598, 168] on div "Sigma chi general" at bounding box center [605, 170] width 246 height 18
type input "general"
type input "Will Rahaniotis"
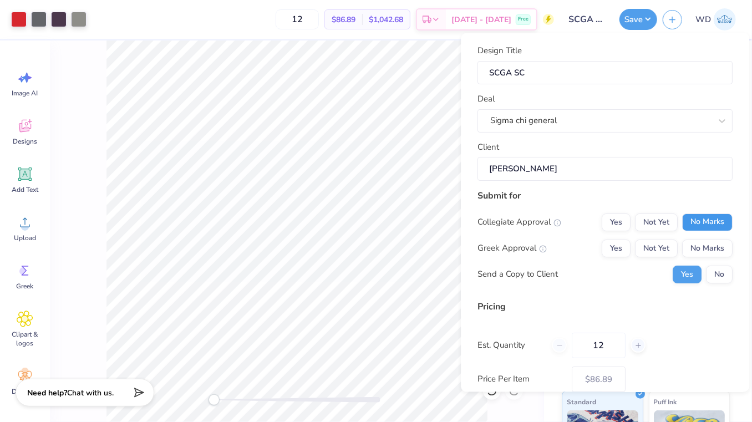
click at [701, 221] on button "No Marks" at bounding box center [707, 222] width 50 height 18
click at [621, 242] on button "Yes" at bounding box center [616, 248] width 29 height 18
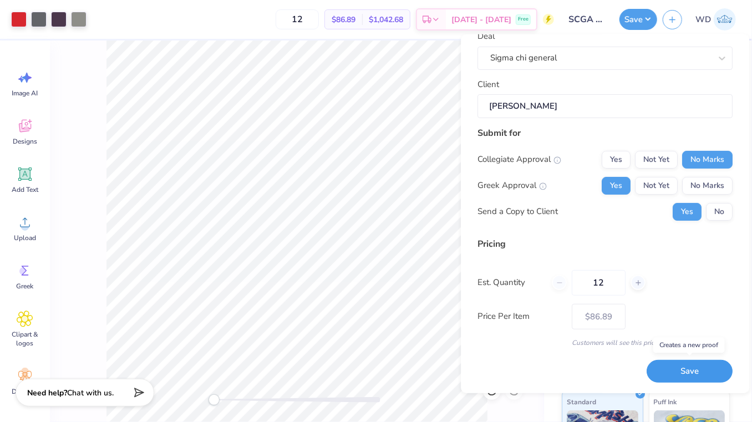
click at [668, 369] on button "Save" at bounding box center [690, 371] width 86 height 23
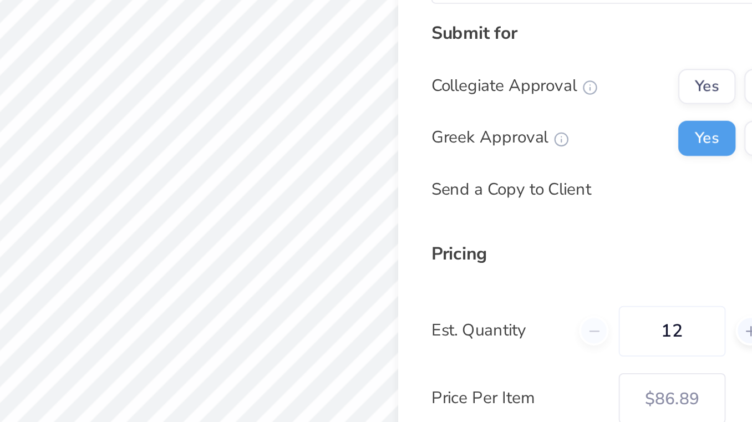
scroll to position [0, 0]
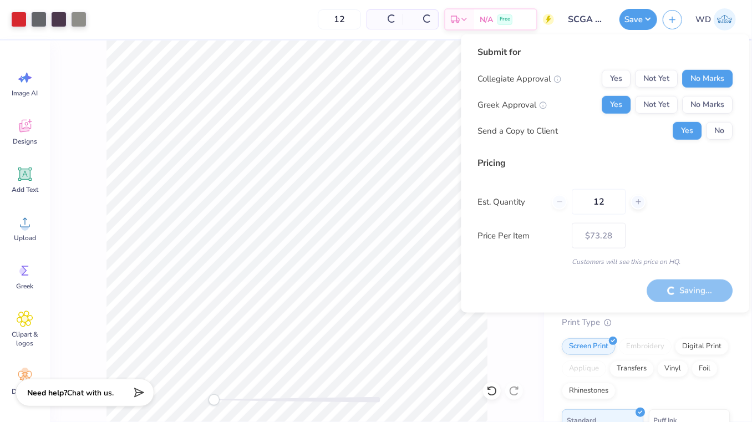
type input "– –"
